Goal: Task Accomplishment & Management: Use online tool/utility

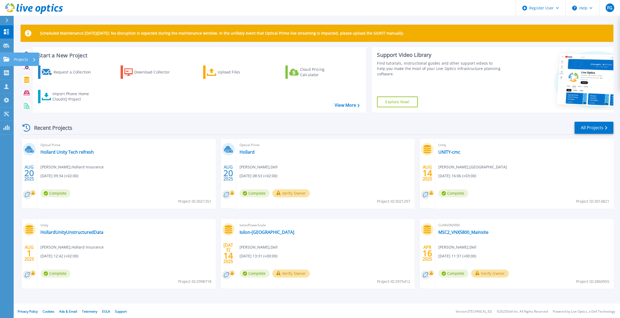
click at [3, 57] on icon at bounding box center [6, 59] width 6 height 5
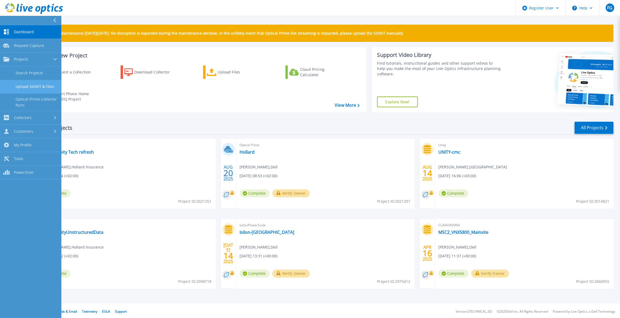
click at [36, 86] on link "Upload SIOKIT & Files" at bounding box center [30, 87] width 61 height 14
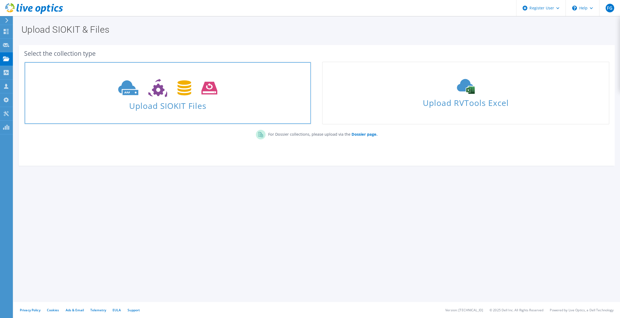
click at [152, 106] on span "Upload SIOKIT Files" at bounding box center [168, 104] width 286 height 12
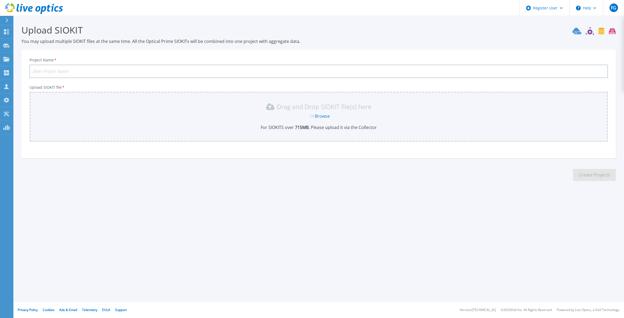
click at [323, 117] on link "Browse" at bounding box center [322, 116] width 15 height 6
click at [5, 58] on icon at bounding box center [6, 59] width 6 height 5
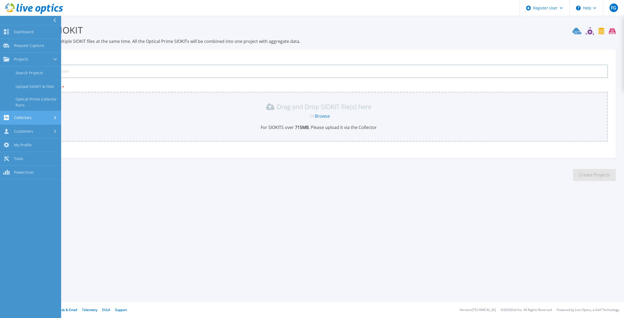
click at [27, 118] on span "Collectors" at bounding box center [23, 117] width 18 height 5
click at [31, 103] on link "Dossier" at bounding box center [30, 101] width 61 height 14
